Goal: Task Accomplishment & Management: Complete application form

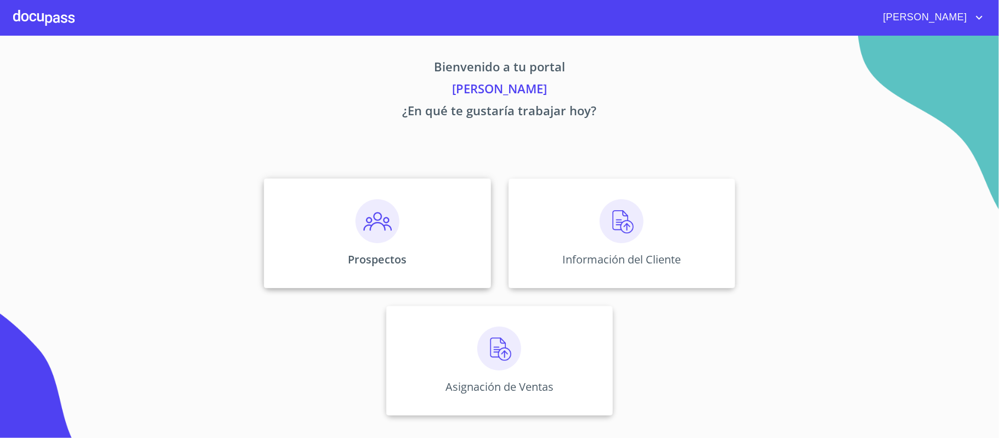
click at [389, 222] on img at bounding box center [377, 221] width 44 height 44
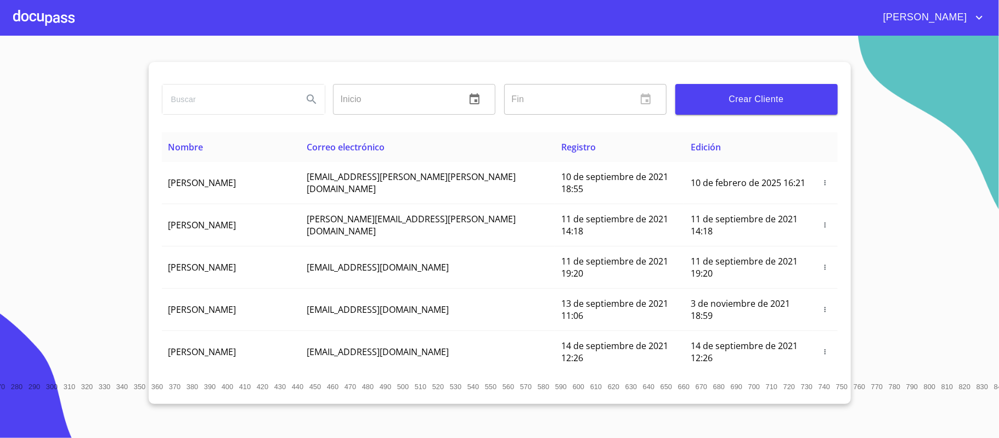
click at [229, 101] on input "search" at bounding box center [228, 99] width 132 height 30
click at [310, 103] on icon "Search" at bounding box center [311, 99] width 13 height 13
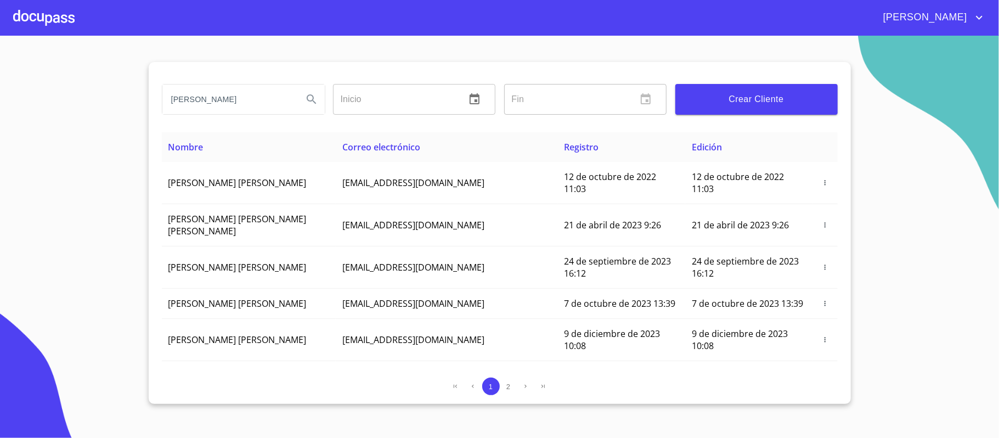
click at [219, 101] on input "[PERSON_NAME]" at bounding box center [228, 99] width 132 height 30
type input "[PERSON_NAME] [PERSON_NAME]"
click at [310, 104] on icon "Search" at bounding box center [311, 99] width 13 height 13
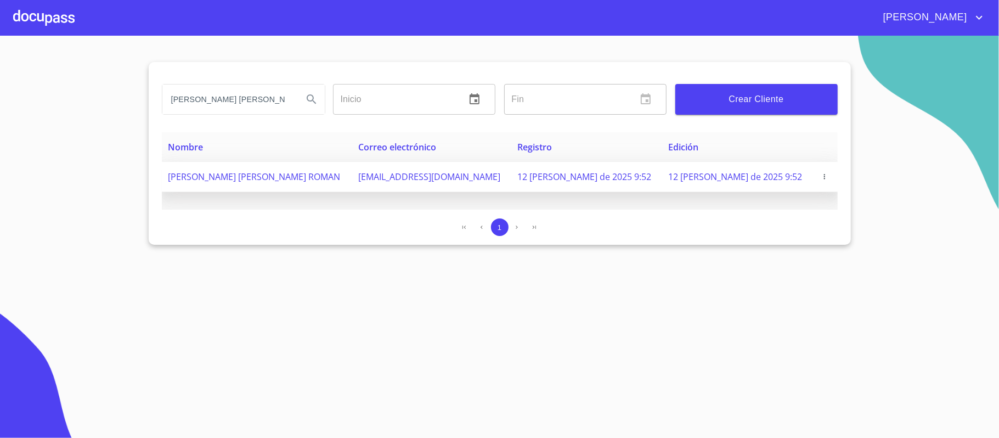
click at [821, 174] on icon "button" at bounding box center [824, 177] width 8 height 8
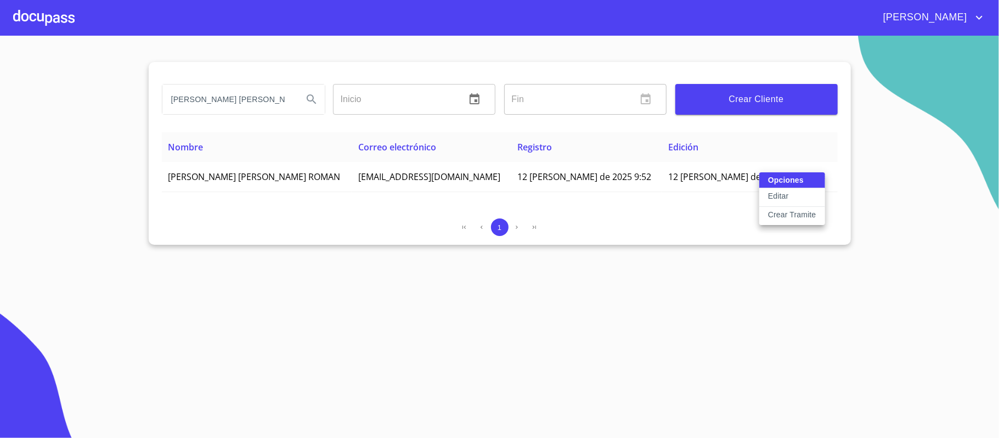
click at [783, 217] on p "Crear Tramite" at bounding box center [792, 214] width 48 height 11
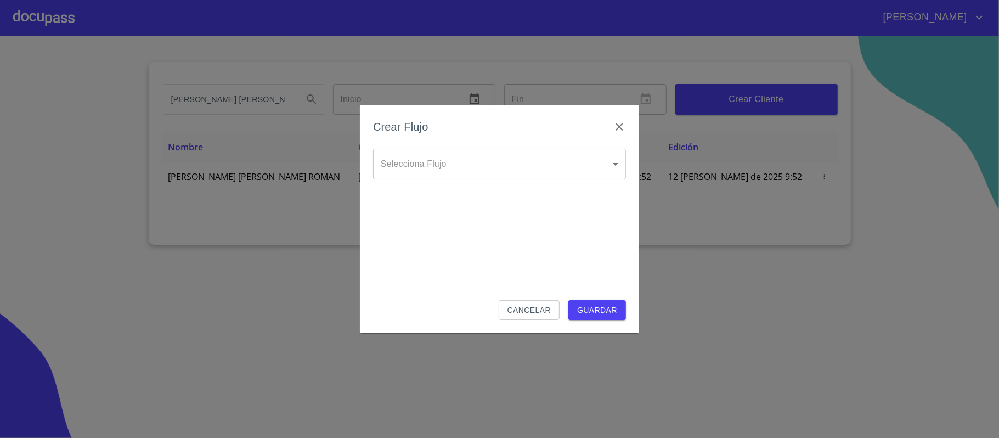
click at [565, 181] on div "Selecciona Flujo ​ Selecciona Flujo" at bounding box center [499, 173] width 253 height 48
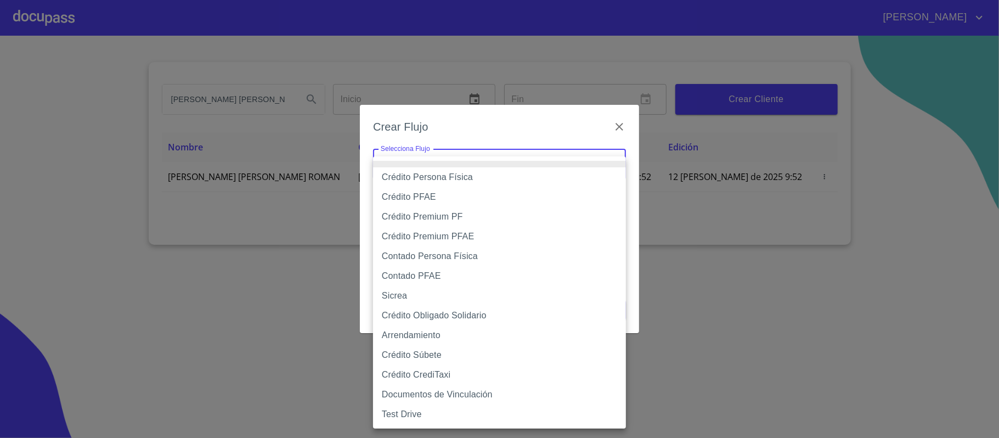
click at [512, 152] on body "[PERSON_NAME] [PERSON_NAME] Inicio ​ Fin ​ Crear Cliente Nombre Correo electrón…" at bounding box center [499, 219] width 999 height 438
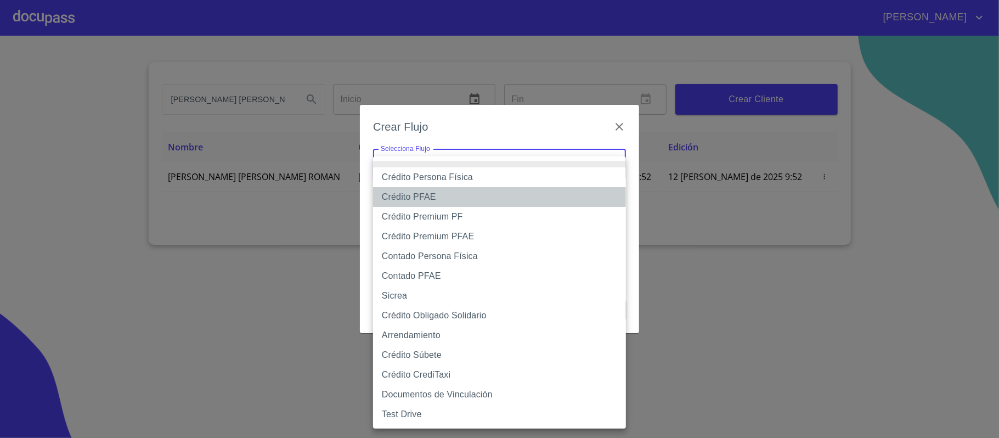
click at [443, 197] on li "Crédito PFAE" at bounding box center [499, 197] width 253 height 20
type input "60bfa0150d9865ccc24afd7c"
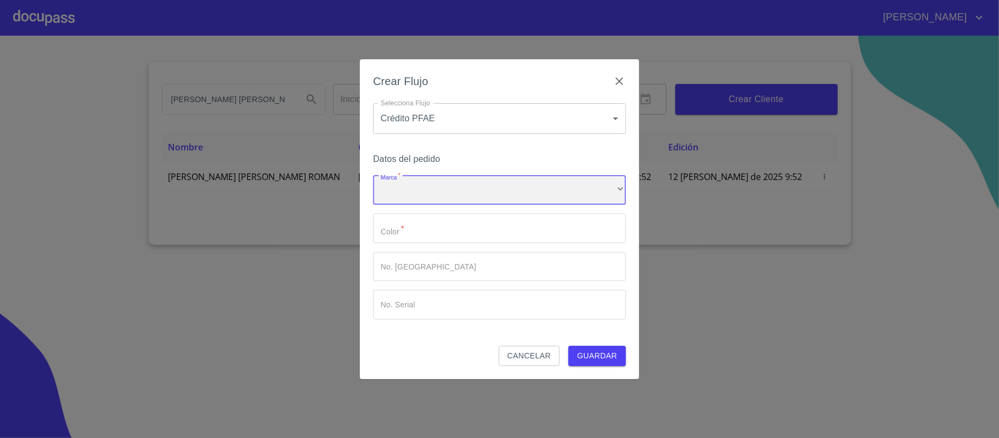
click at [443, 197] on div "​" at bounding box center [499, 190] width 253 height 30
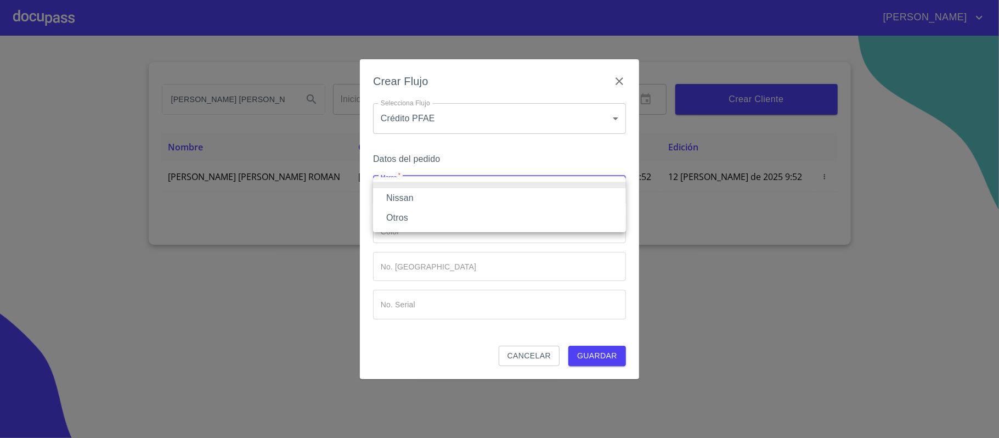
click at [431, 194] on li "Nissan" at bounding box center [499, 198] width 253 height 20
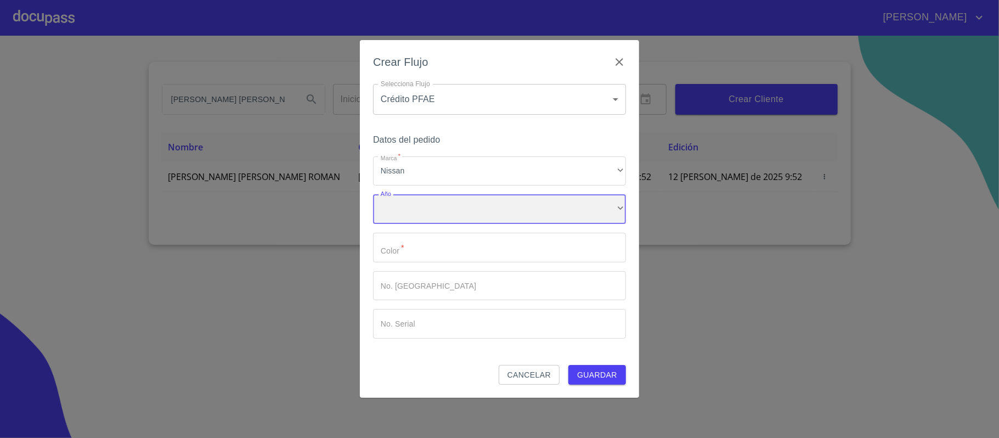
click at [438, 204] on div "​" at bounding box center [499, 209] width 253 height 30
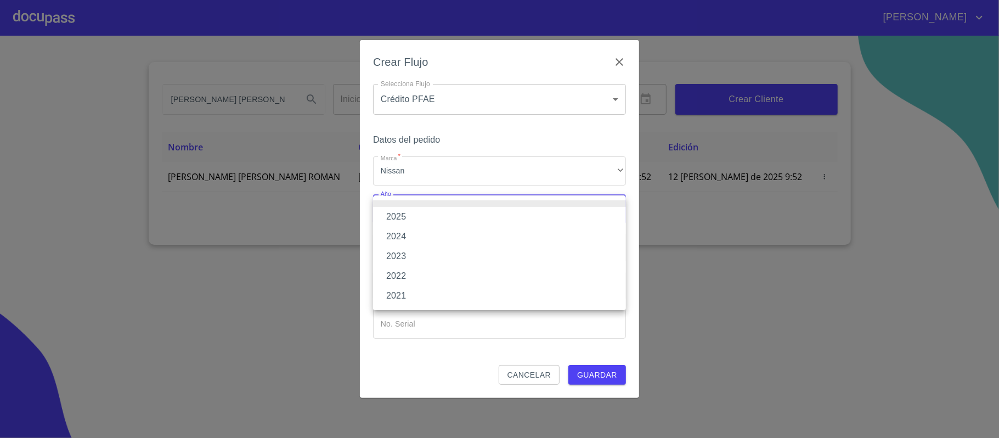
click at [428, 213] on li "2025" at bounding box center [499, 217] width 253 height 20
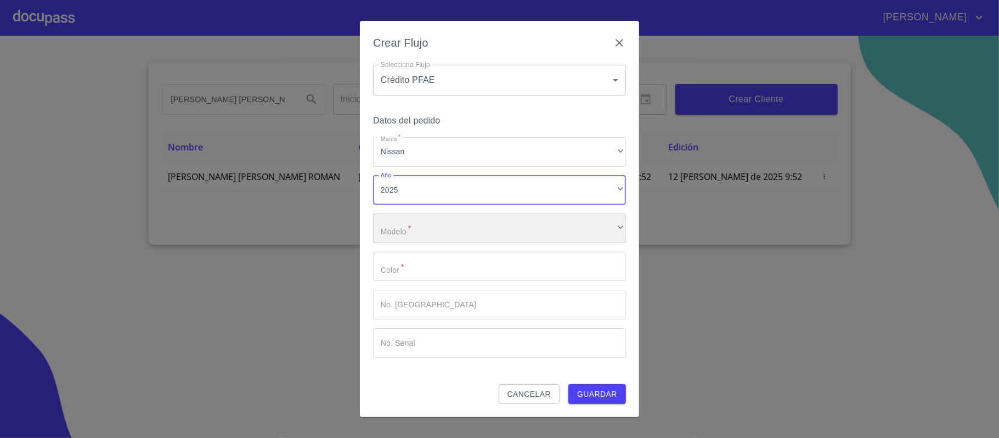
click at [424, 228] on div "​" at bounding box center [499, 228] width 253 height 30
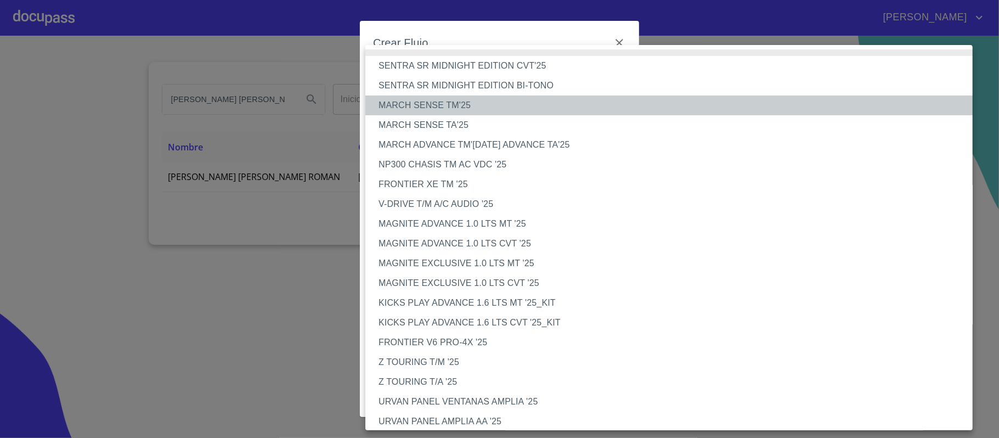
click at [440, 104] on li "MARCH SENSE TM'25" at bounding box center [674, 105] width 618 height 20
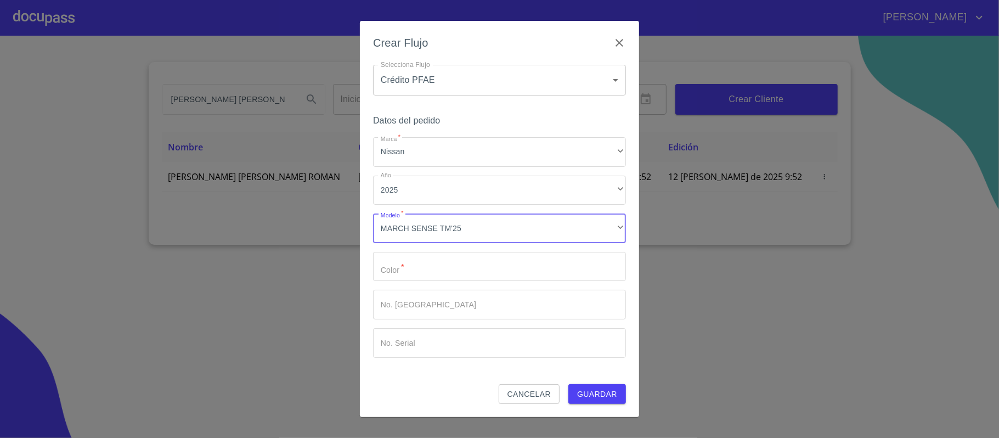
click at [423, 268] on input "Marca   *" at bounding box center [499, 267] width 253 height 30
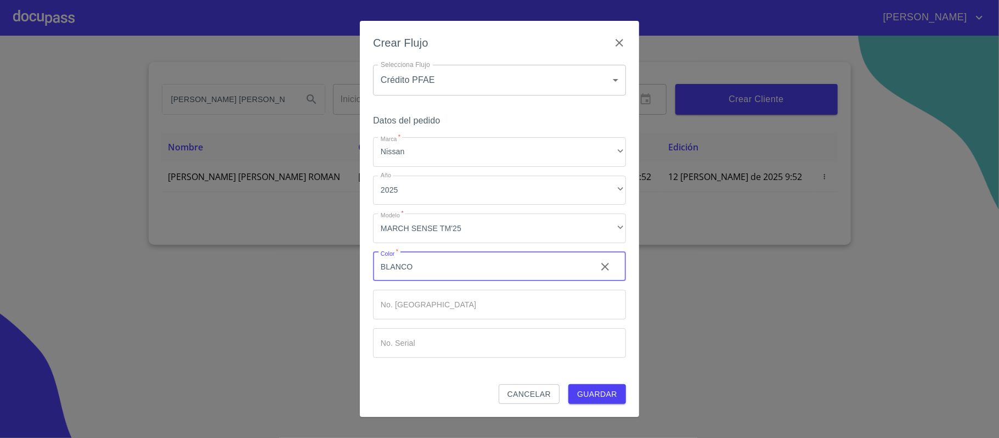
type input "BLANCO"
click at [440, 281] on input "Marca   *" at bounding box center [480, 267] width 214 height 30
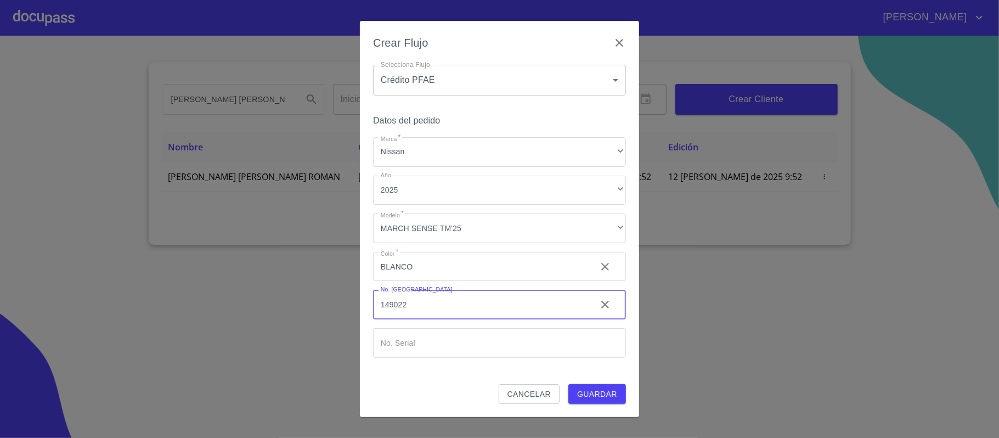
type input "149022"
click at [594, 393] on span "Guardar" at bounding box center [597, 394] width 40 height 14
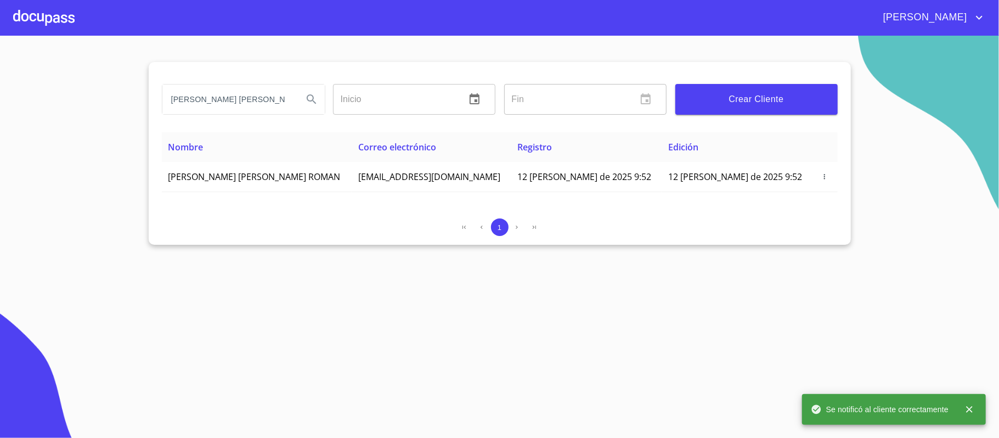
click at [37, 11] on div at bounding box center [43, 17] width 61 height 35
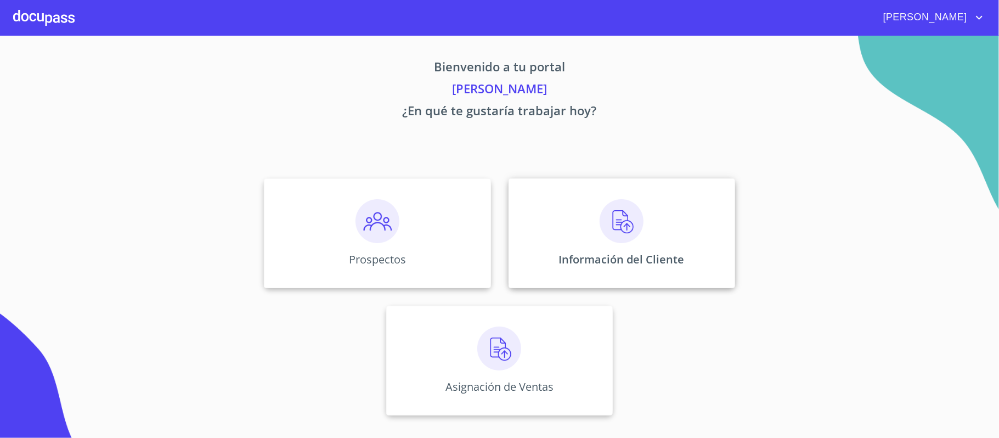
click at [616, 233] on img at bounding box center [621, 221] width 44 height 44
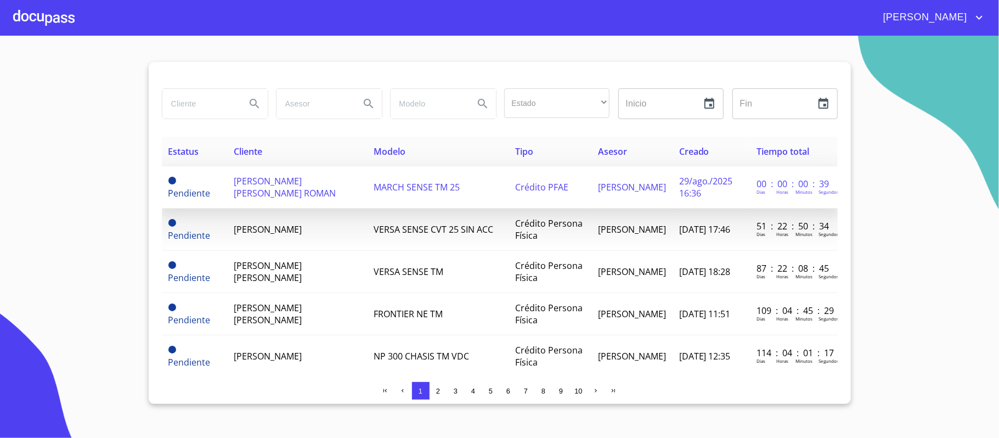
click at [371, 196] on td "MARCH SENSE TM 25" at bounding box center [437, 187] width 141 height 42
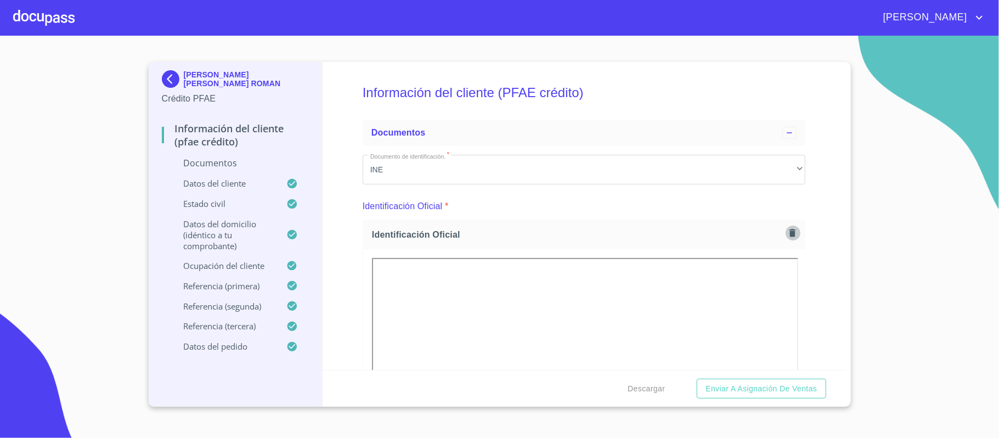
click at [789, 233] on icon "button" at bounding box center [792, 233] width 6 height 8
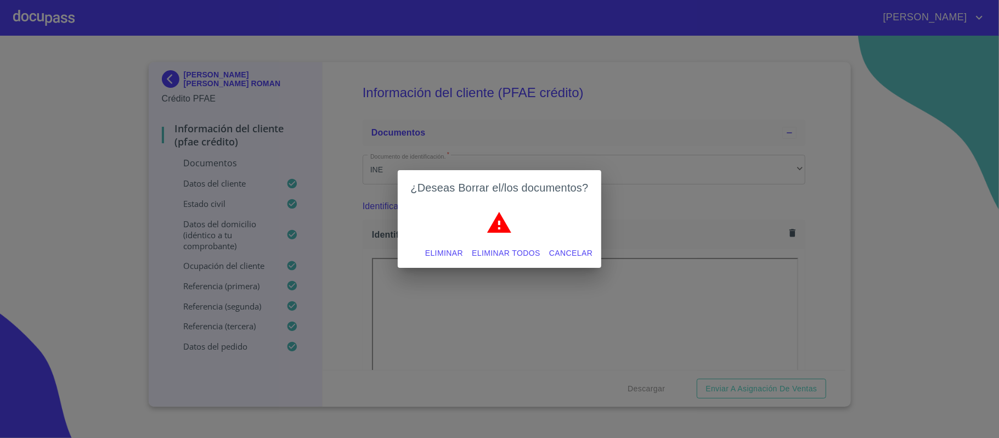
click at [485, 255] on span "Eliminar todos" at bounding box center [506, 253] width 69 height 14
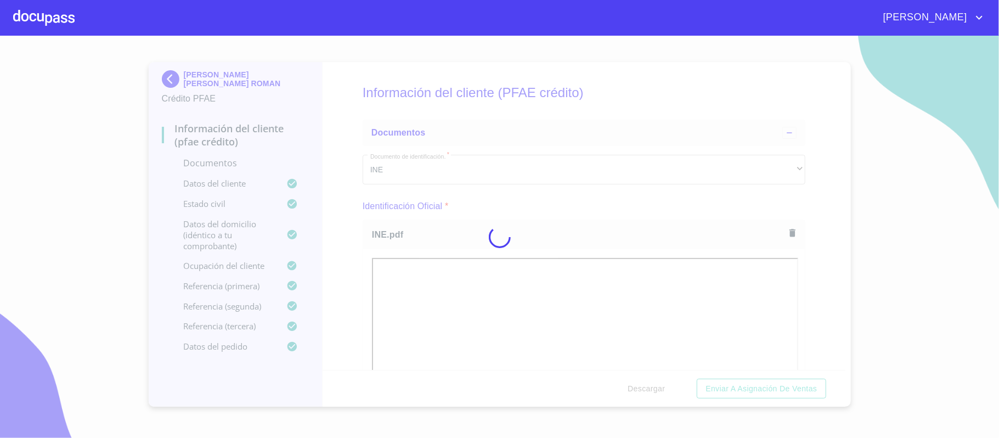
click at [816, 212] on div at bounding box center [499, 237] width 999 height 402
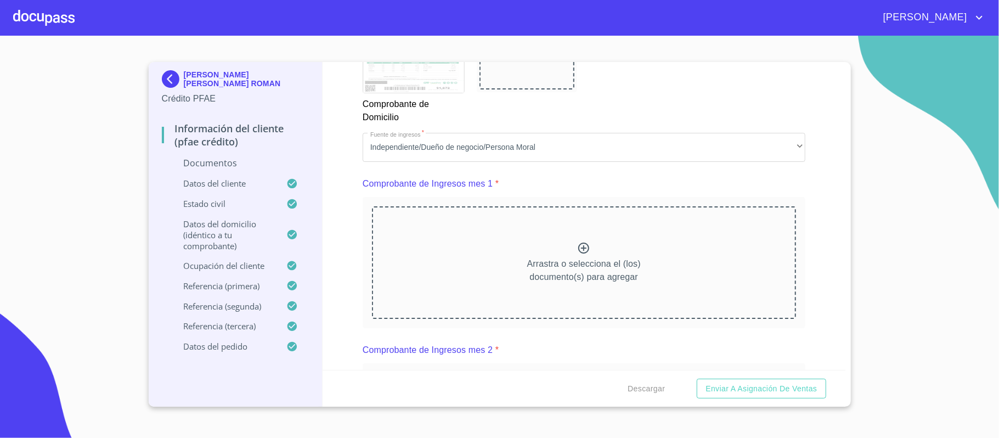
scroll to position [1023, 0]
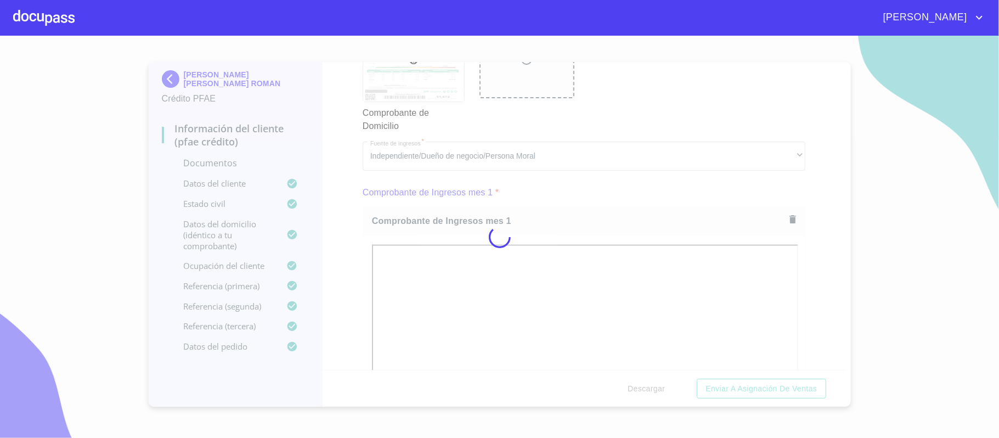
click at [810, 268] on div "Información del cliente (PFAE crédito) Documentos Documento de identificación. …" at bounding box center [583, 216] width 523 height 308
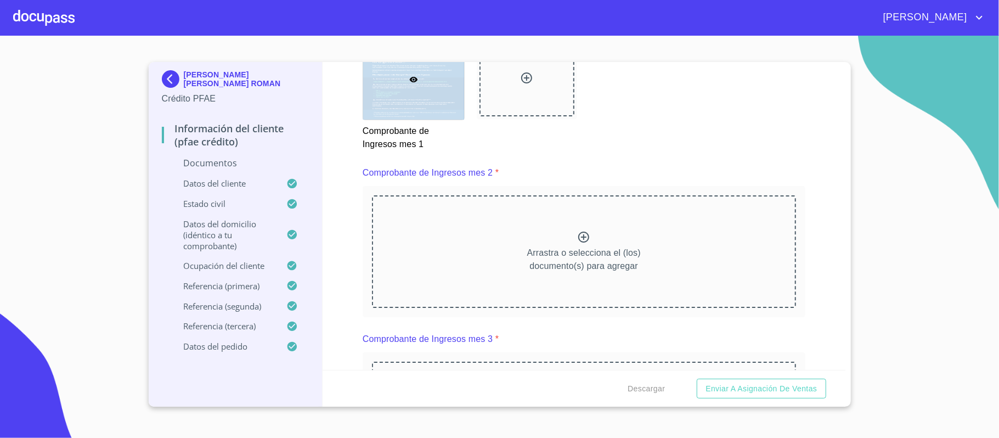
scroll to position [1608, 0]
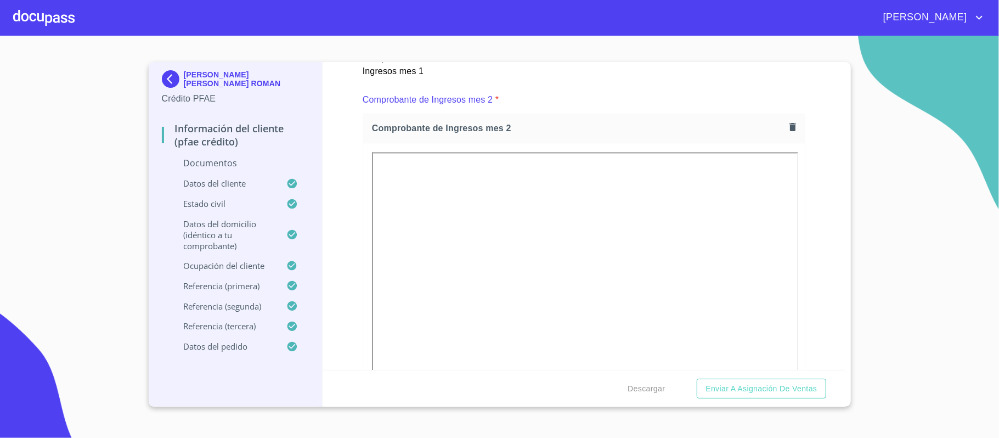
click at [818, 248] on div "Información del cliente (PFAE crédito) Documentos Documento de identificación. …" at bounding box center [583, 216] width 523 height 308
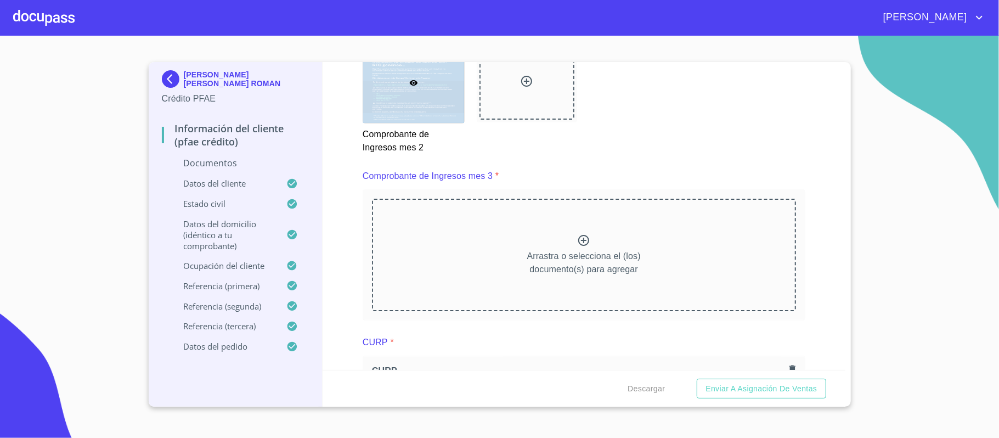
scroll to position [2047, 0]
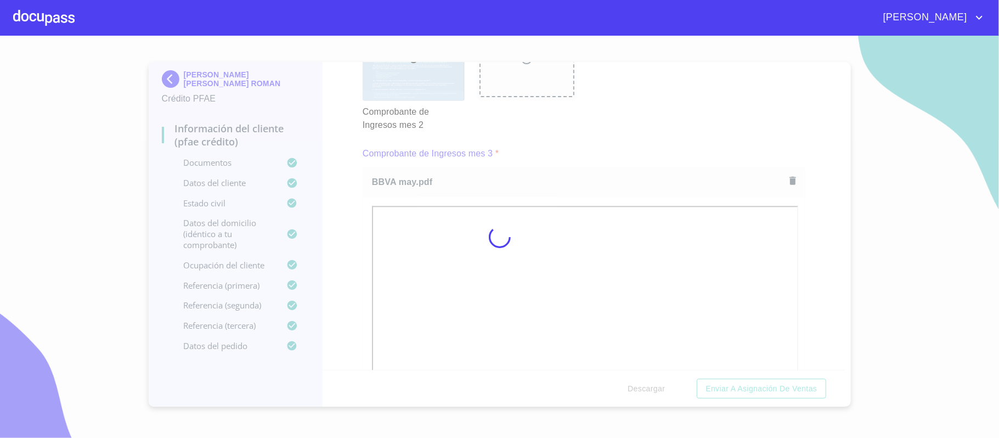
click at [823, 235] on div at bounding box center [499, 237] width 999 height 402
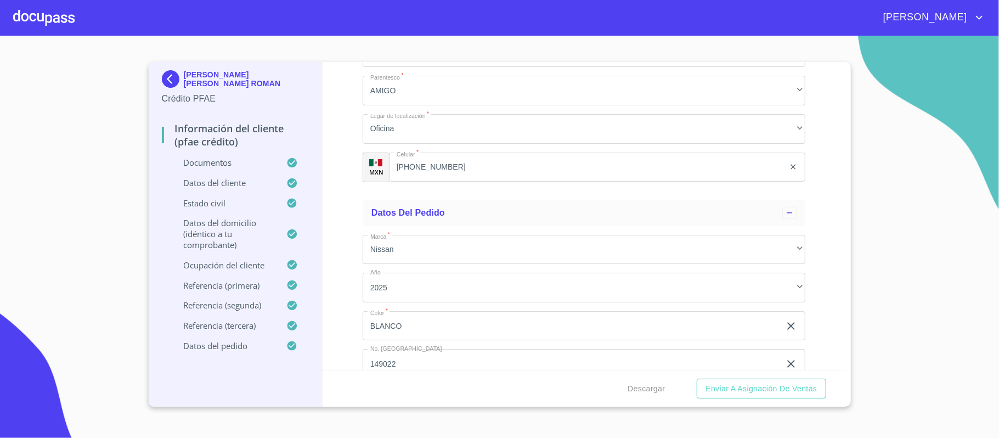
scroll to position [6695, 0]
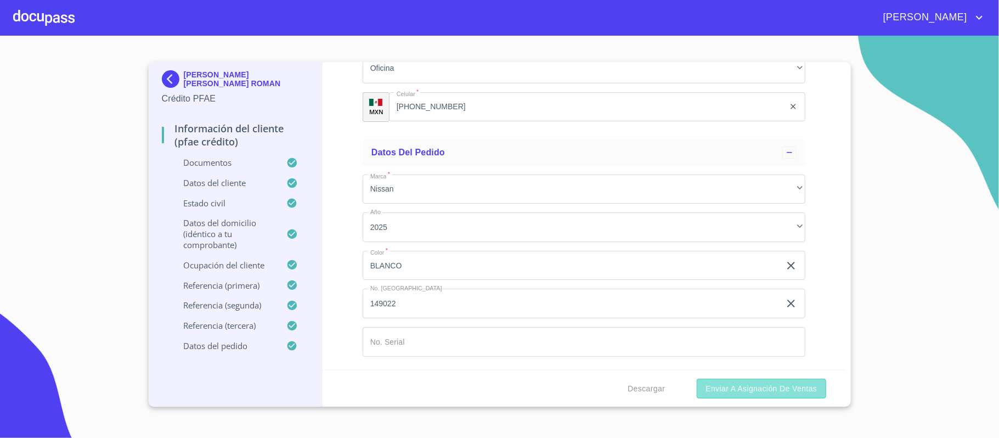
click at [756, 386] on span "Enviar a Asignación de Ventas" at bounding box center [760, 389] width 111 height 14
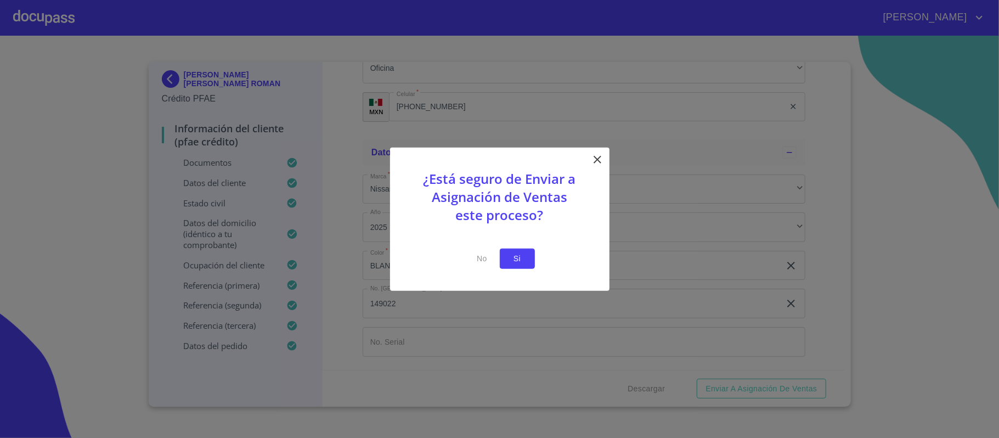
click at [519, 257] on span "Si" at bounding box center [517, 259] width 18 height 14
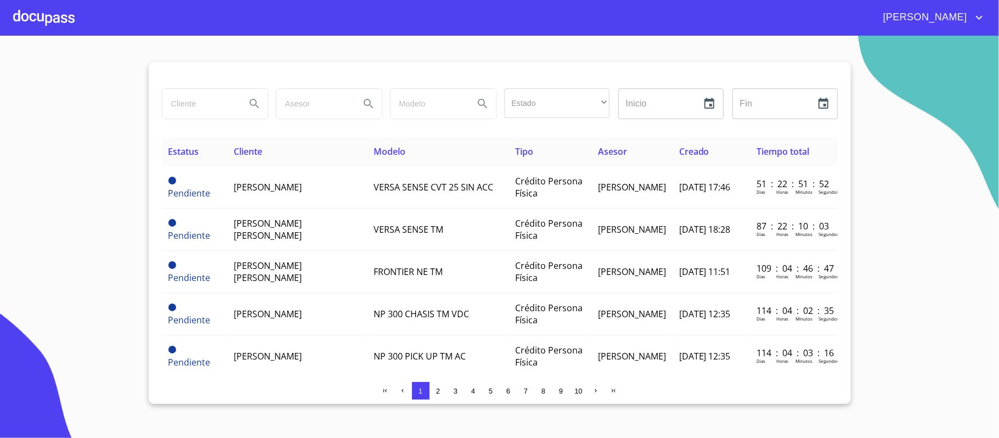
click at [29, 18] on div at bounding box center [43, 17] width 61 height 35
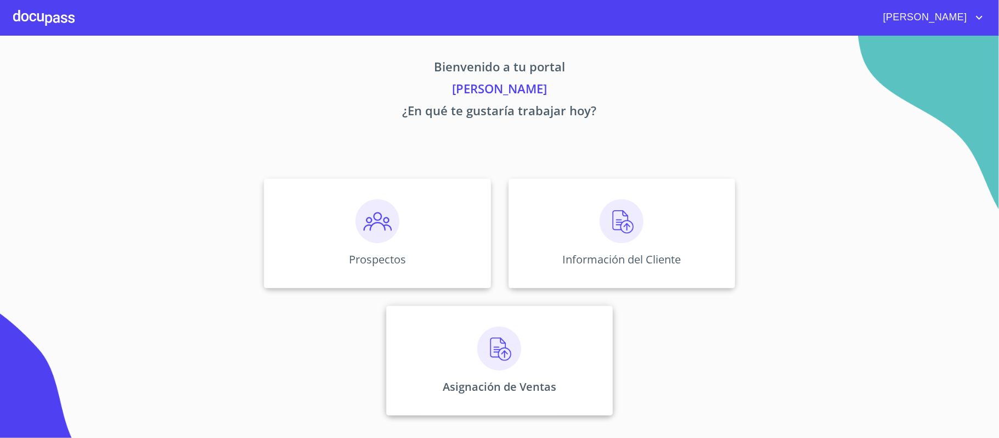
click at [503, 345] on img at bounding box center [499, 348] width 44 height 44
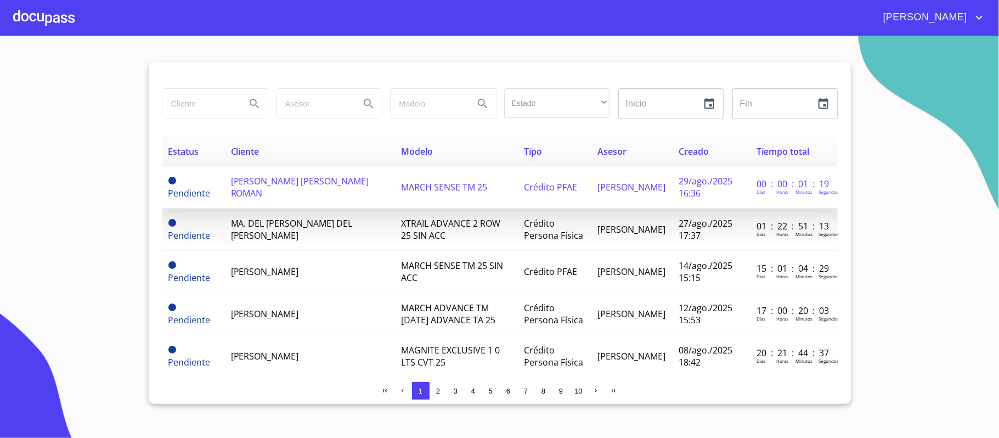
click at [275, 191] on span "[PERSON_NAME] [PERSON_NAME] ROMAN" at bounding box center [300, 187] width 138 height 24
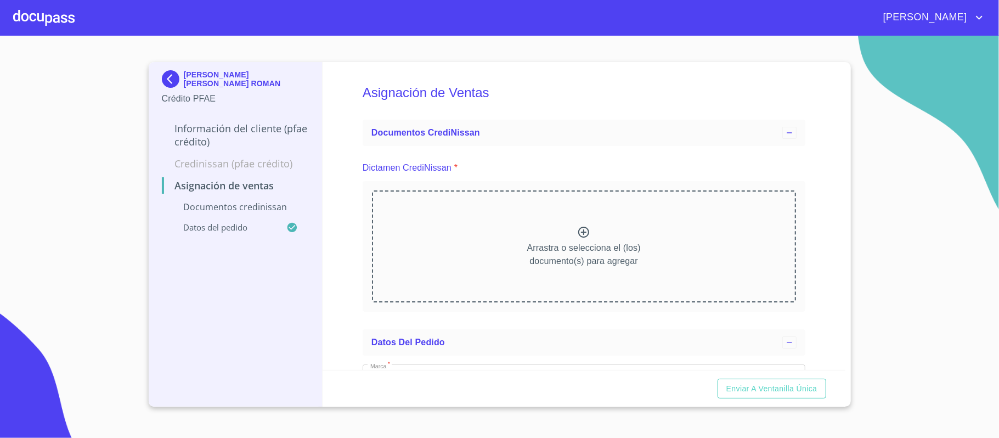
scroll to position [73, 0]
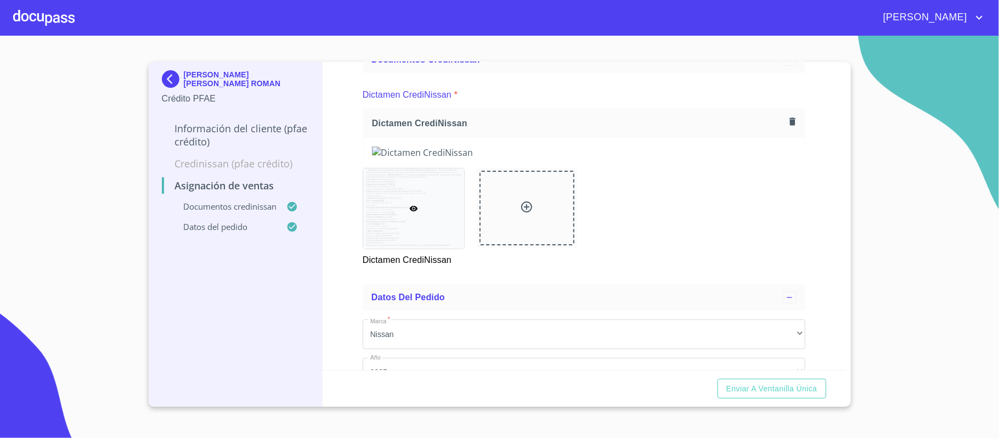
click at [805, 191] on div "Asignación de Ventas Documentos CrediNissan Dictamen CrediNissan * Dictamen Cre…" at bounding box center [583, 216] width 523 height 308
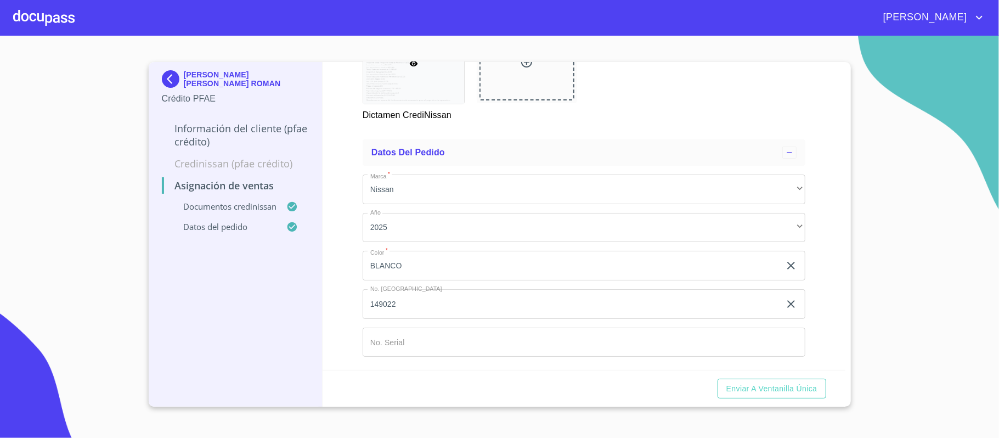
scroll to position [606, 0]
click at [753, 386] on span "Enviar a Ventanilla única" at bounding box center [771, 389] width 91 height 14
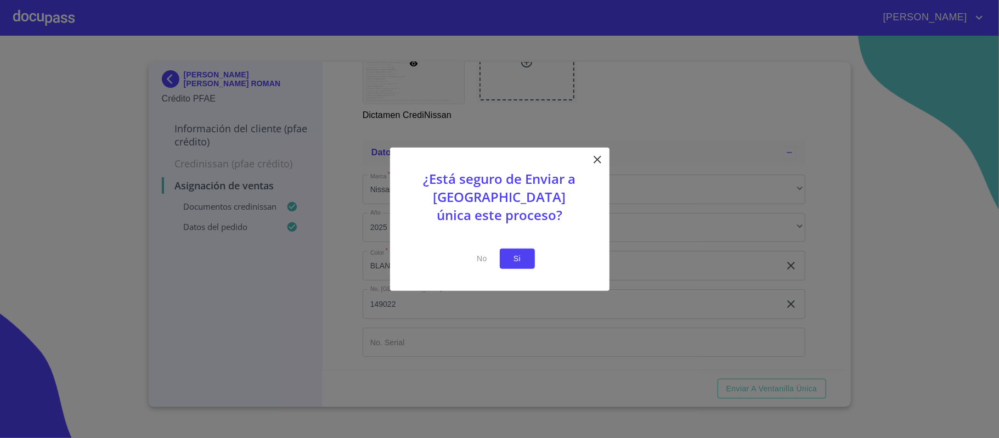
click at [516, 259] on span "Si" at bounding box center [517, 259] width 18 height 14
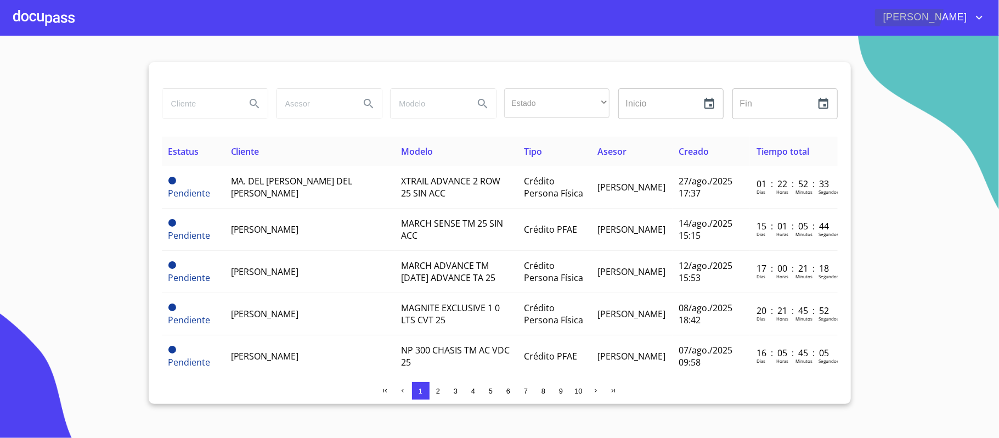
click at [955, 9] on span "[PERSON_NAME]" at bounding box center [924, 18] width 98 height 18
click at [963, 20] on li "Salir" at bounding box center [968, 23] width 36 height 20
